Goal: Task Accomplishment & Management: Manage account settings

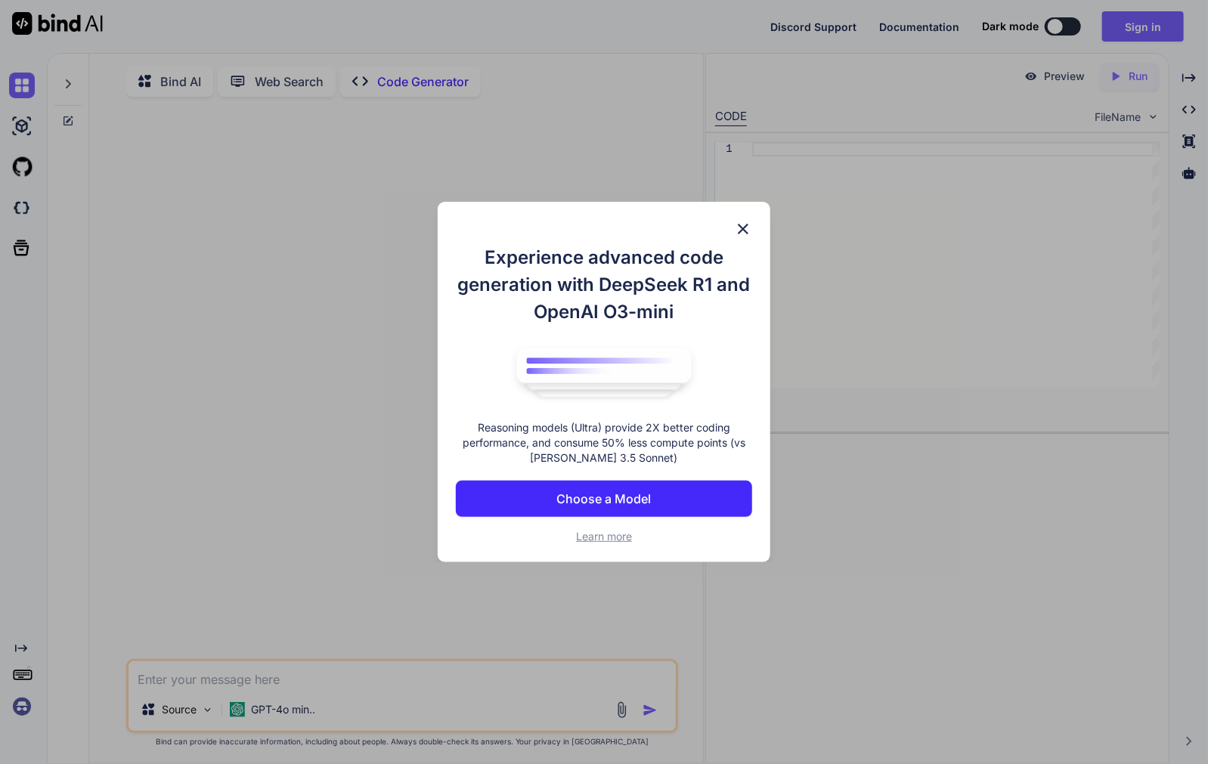
click at [741, 229] on img at bounding box center [743, 229] width 18 height 18
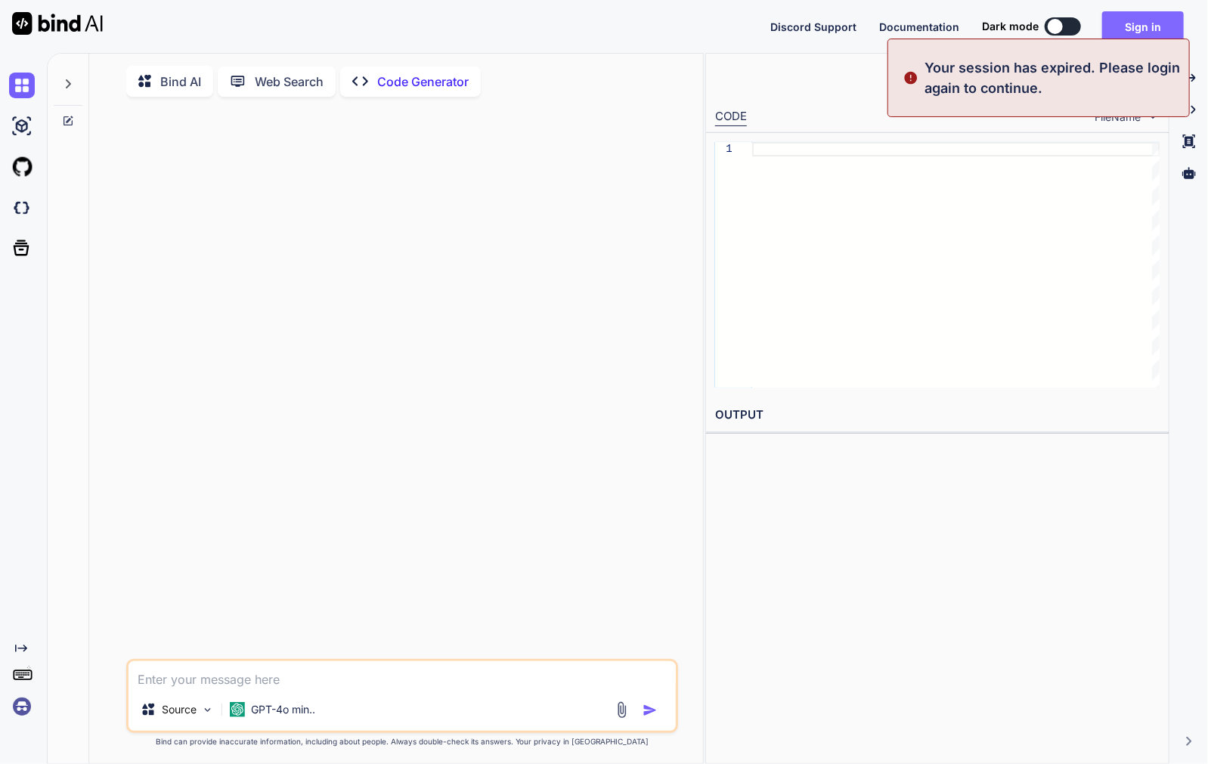
click at [1146, 20] on button "Sign in" at bounding box center [1143, 26] width 82 height 30
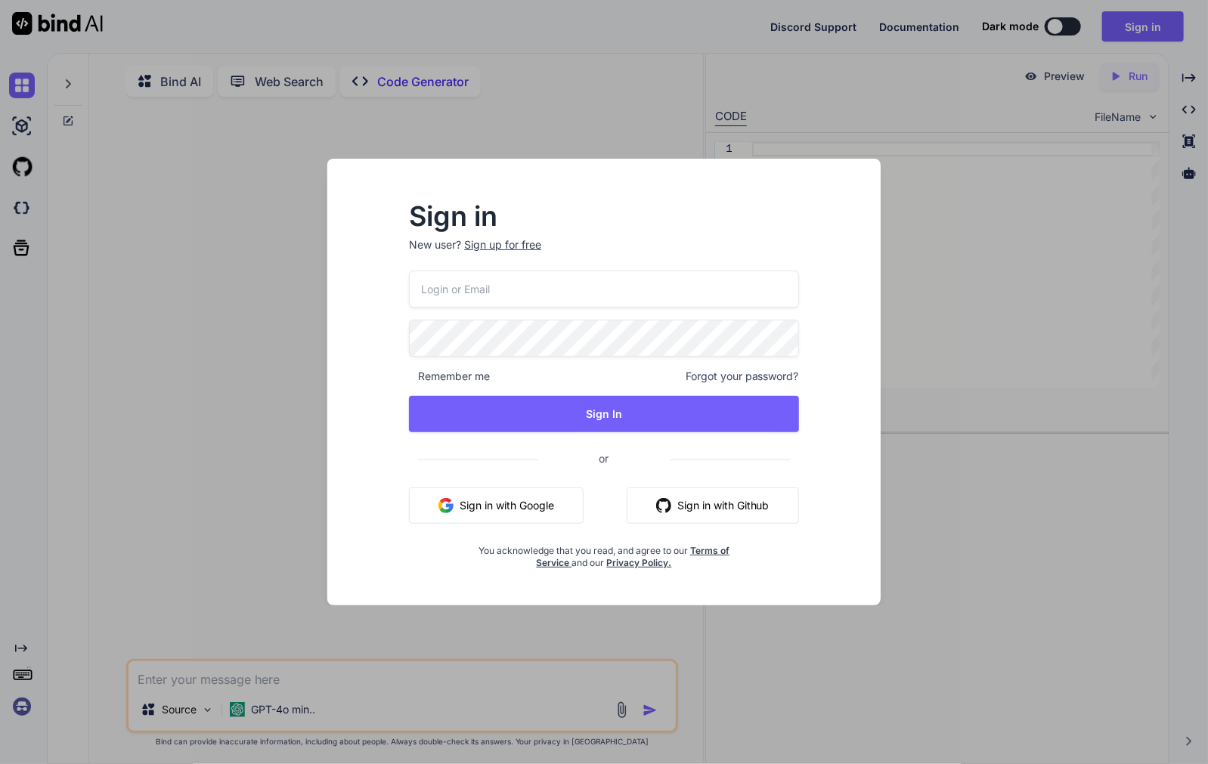
click at [530, 509] on button "Sign in with Google" at bounding box center [496, 505] width 175 height 36
